Goal: Check status: Check status

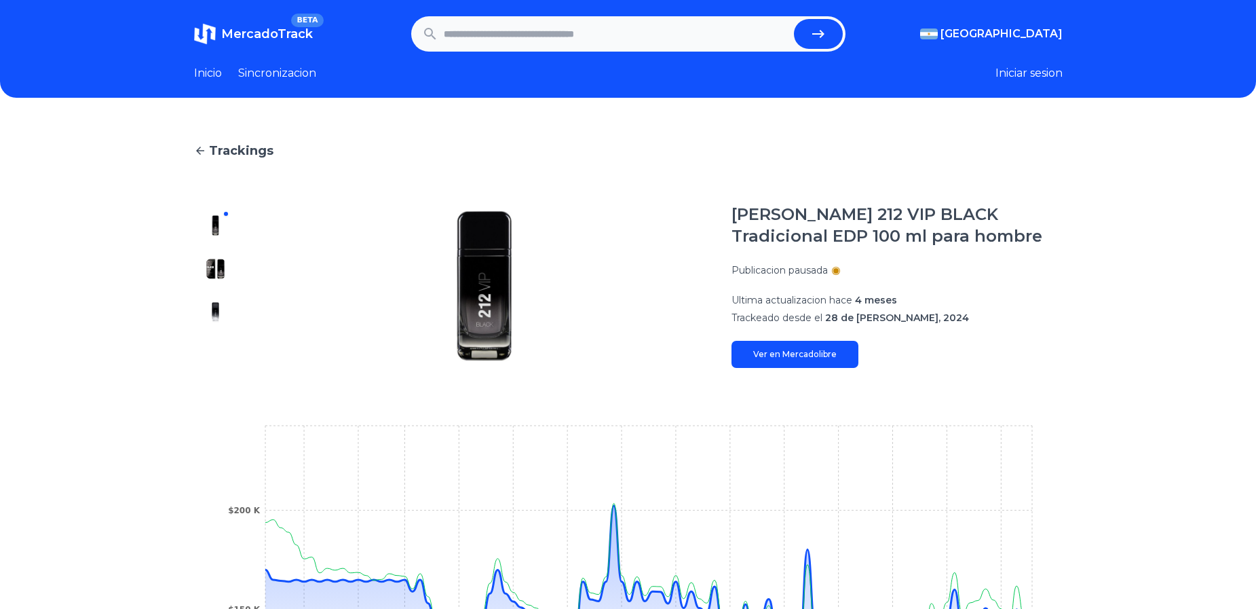
click at [482, 46] on input "text" at bounding box center [616, 34] width 345 height 30
paste input "**********"
click at [794, 19] on button "submit" at bounding box center [818, 34] width 49 height 30
type input "**********"
